Goal: Navigation & Orientation: Understand site structure

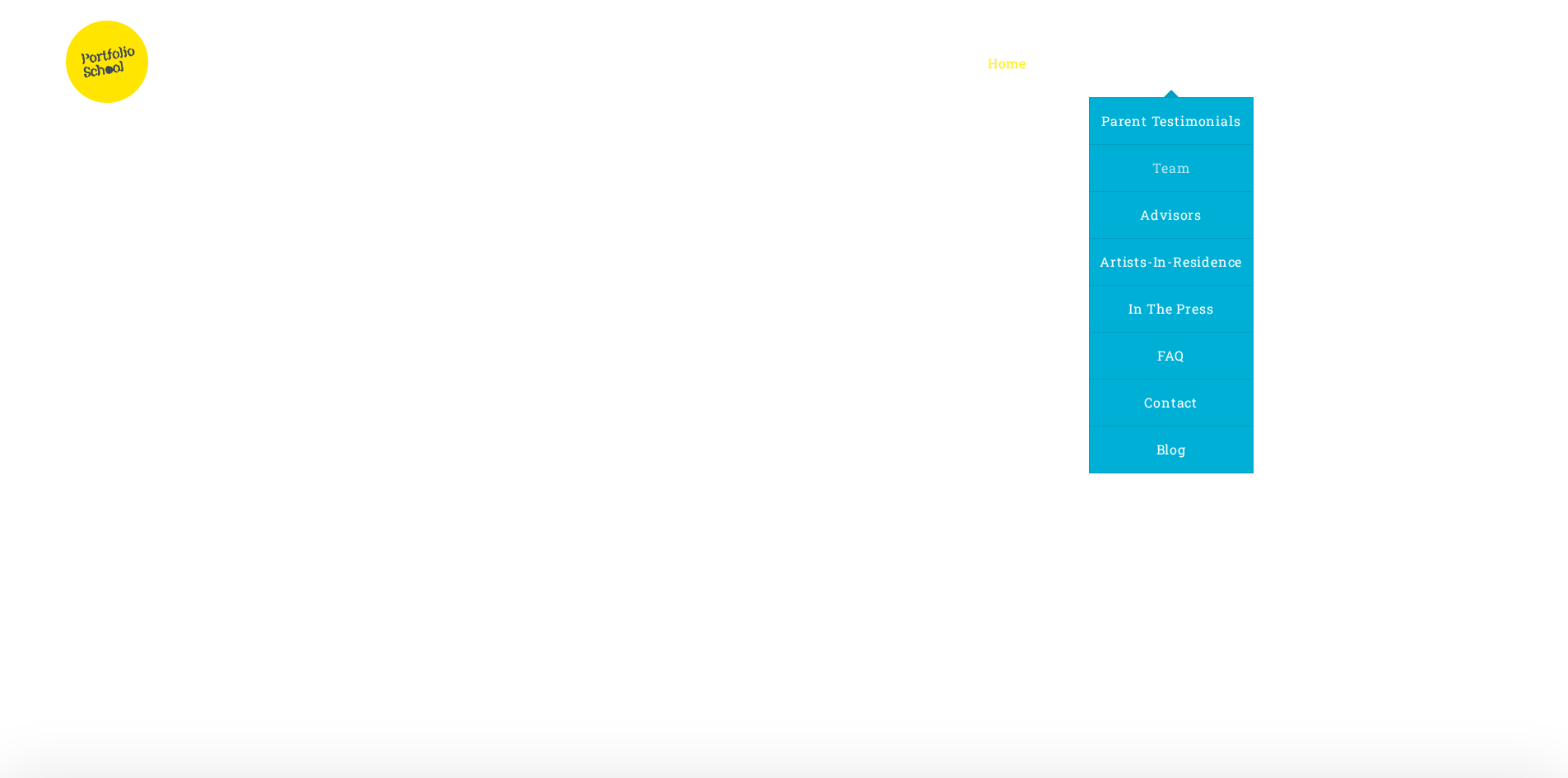
click at [1144, 174] on link "Team" at bounding box center [1171, 168] width 57 height 46
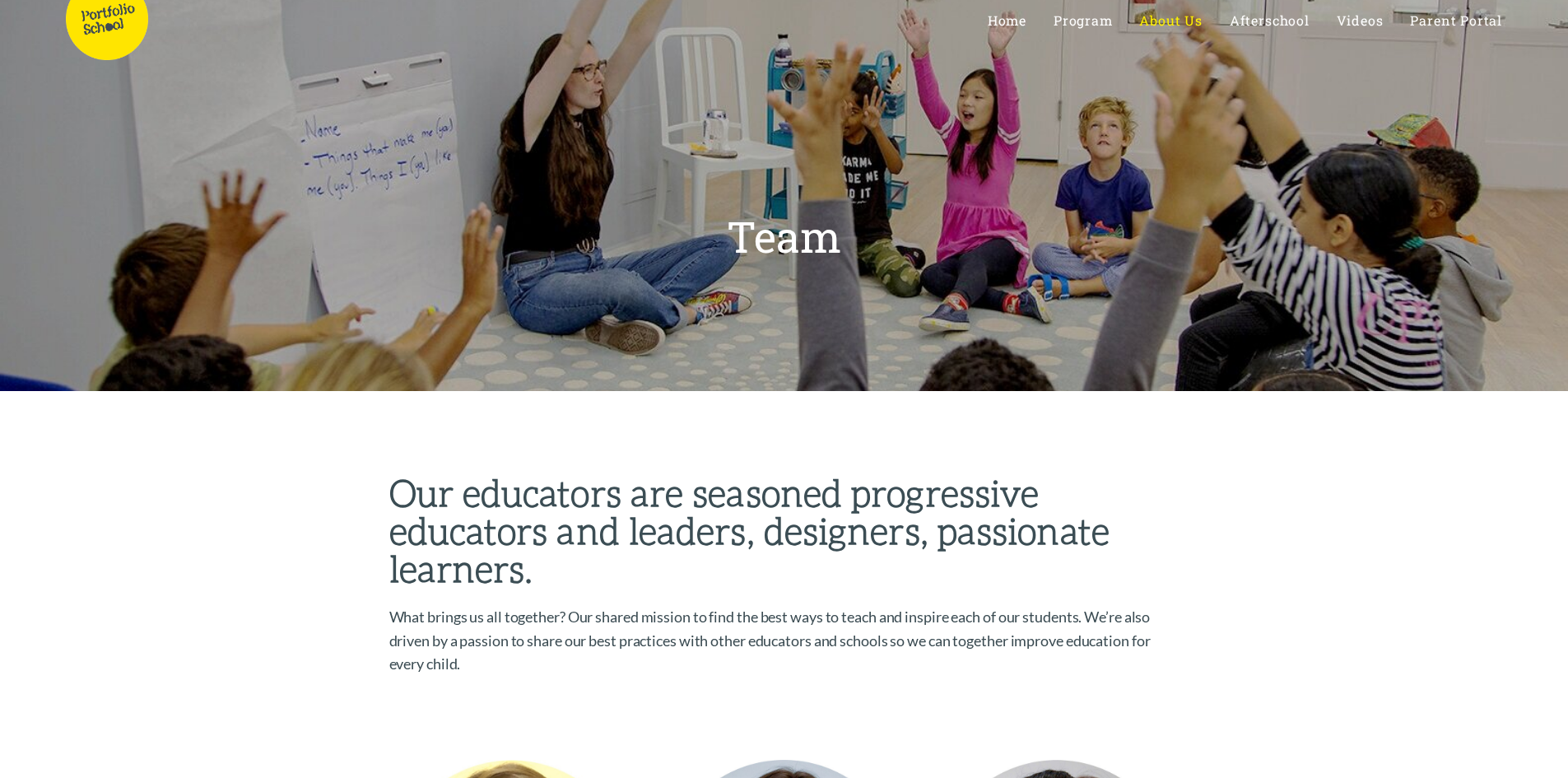
scroll to position [16, 0]
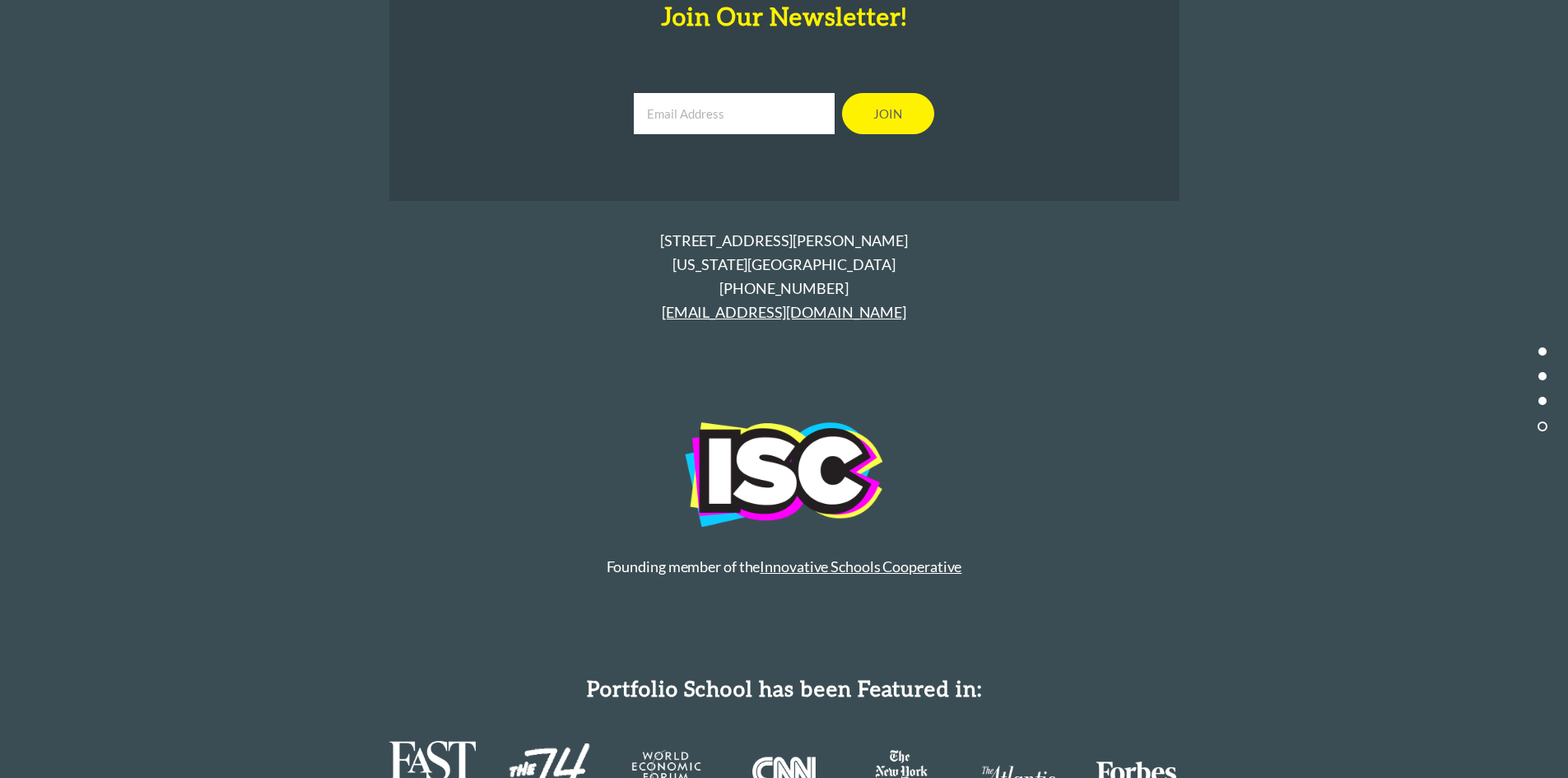
scroll to position [8035, 0]
